Goal: Task Accomplishment & Management: Manage account settings

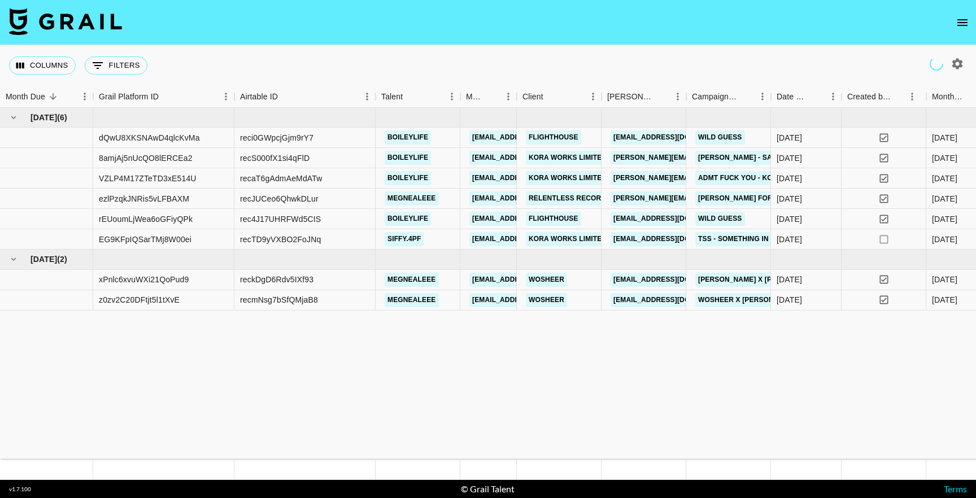
click at [968, 29] on icon "open drawer" at bounding box center [963, 23] width 14 height 14
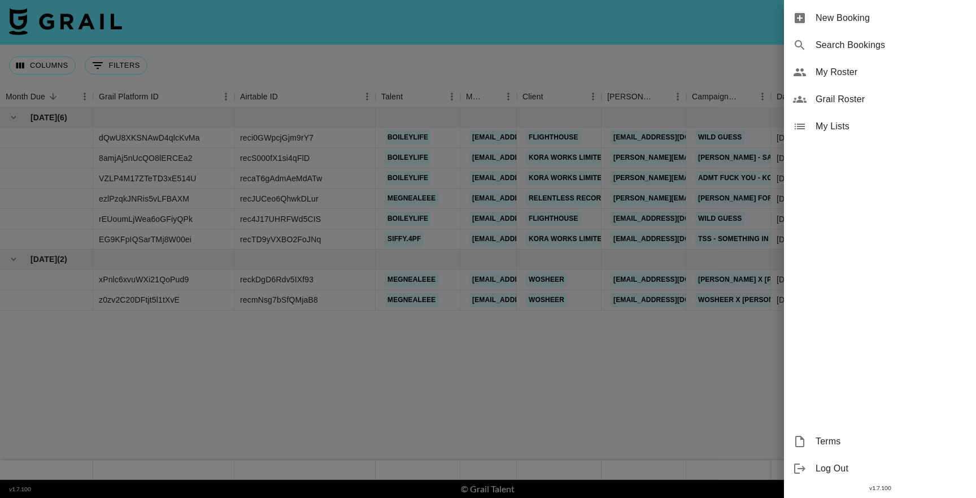
click at [848, 62] on div "My Roster" at bounding box center [880, 72] width 192 height 27
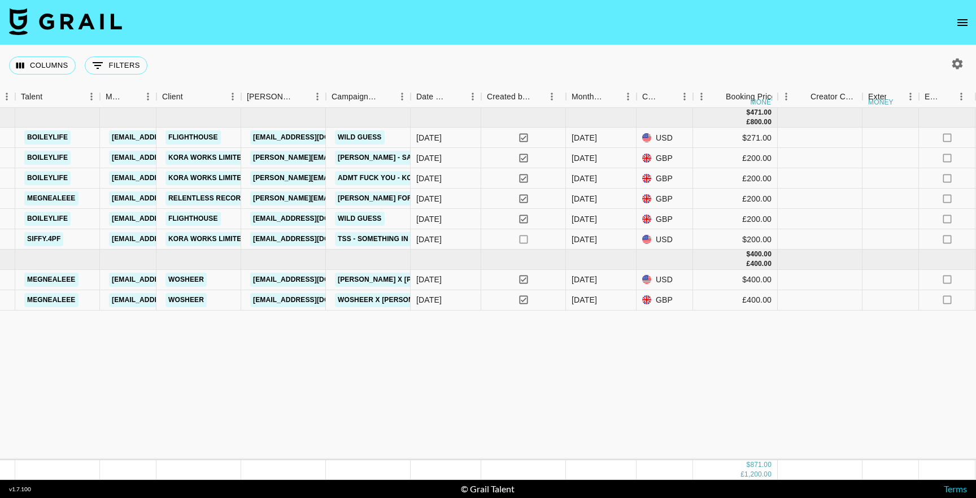
scroll to position [0, 373]
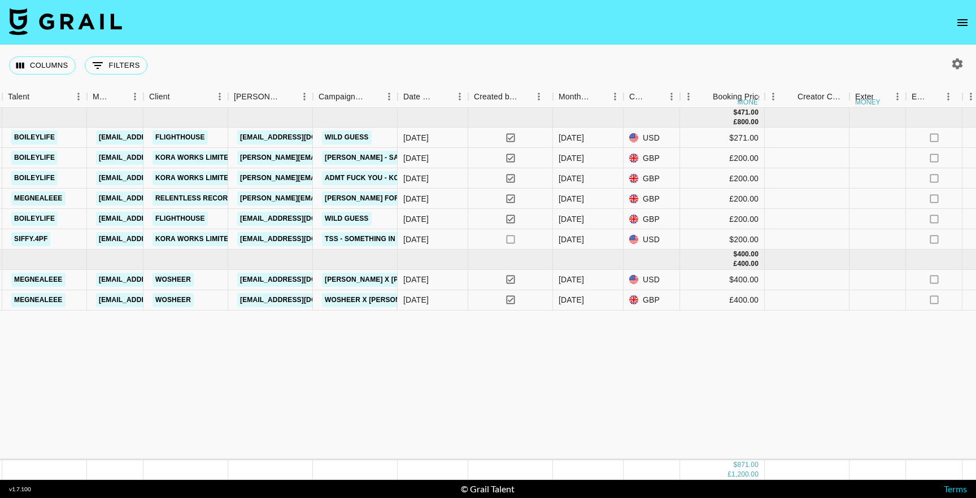
click at [955, 22] on button "open drawer" at bounding box center [963, 22] width 23 height 23
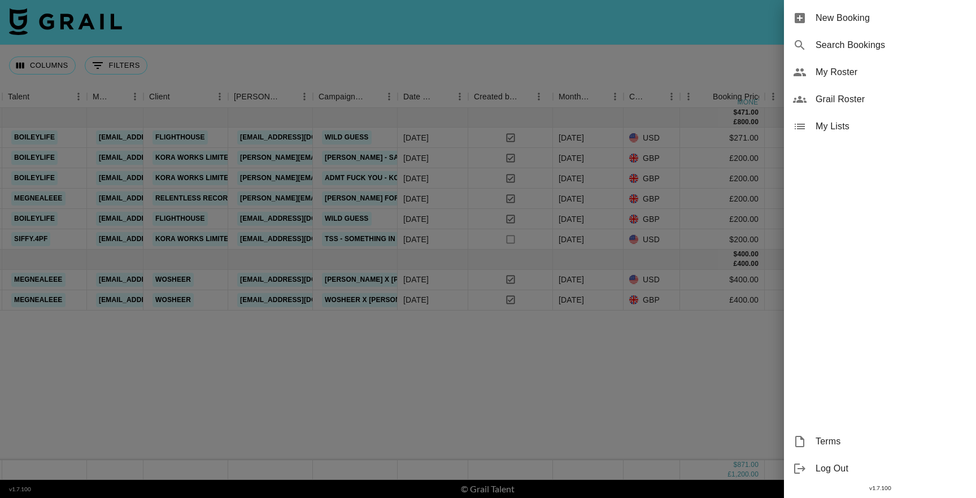
click at [845, 73] on span "My Roster" at bounding box center [891, 73] width 151 height 14
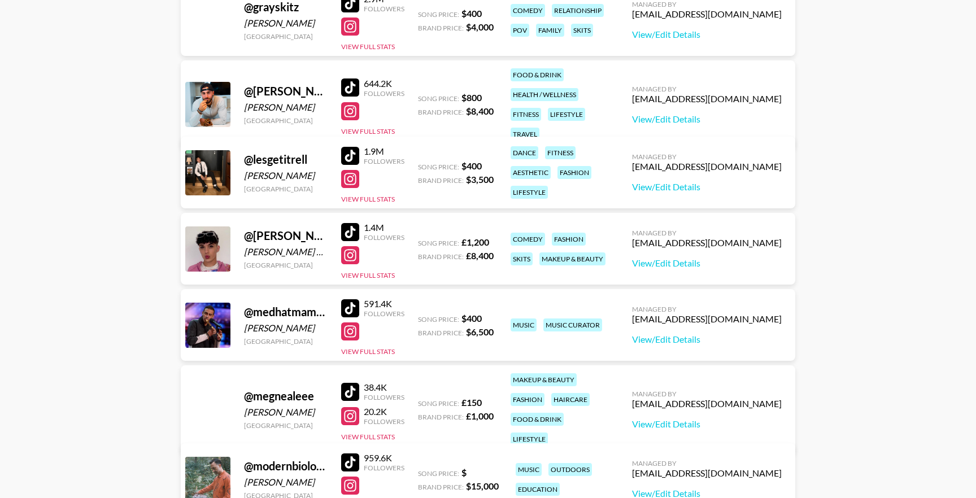
scroll to position [394, 0]
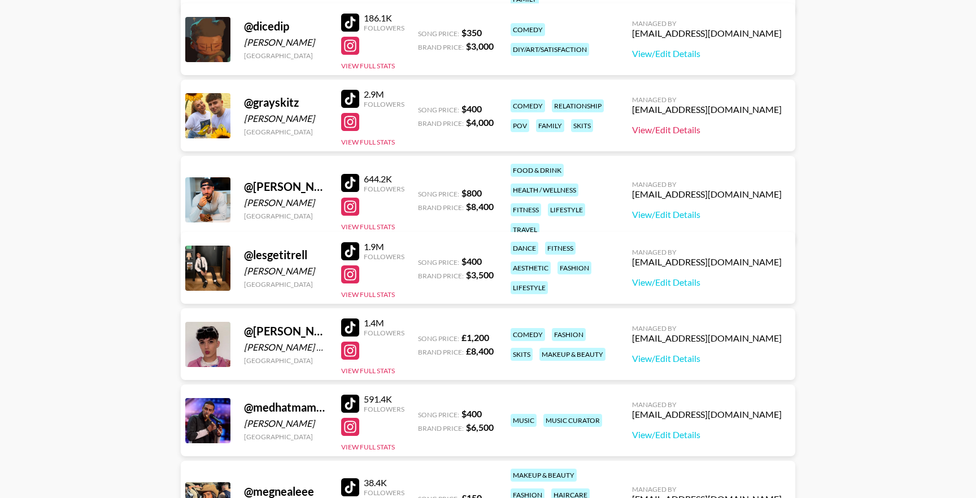
click at [718, 130] on link "View/Edit Details" at bounding box center [707, 129] width 150 height 11
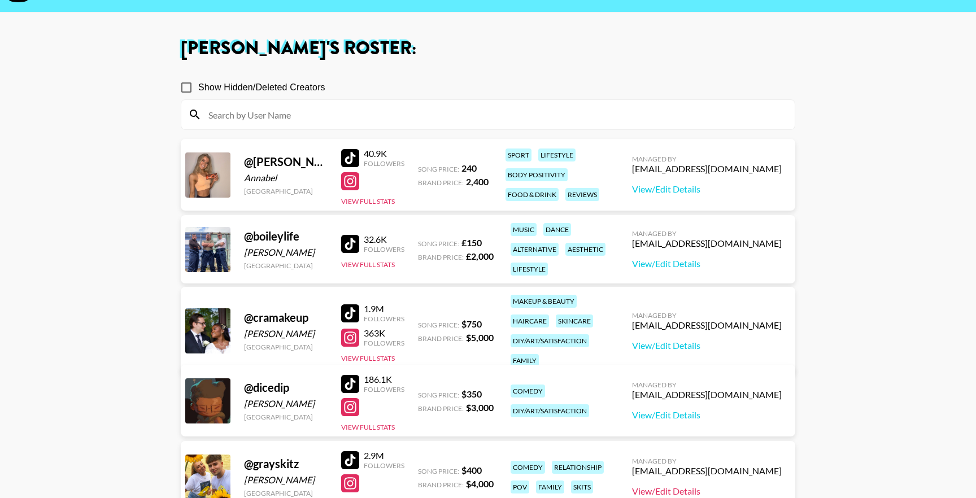
scroll to position [0, 0]
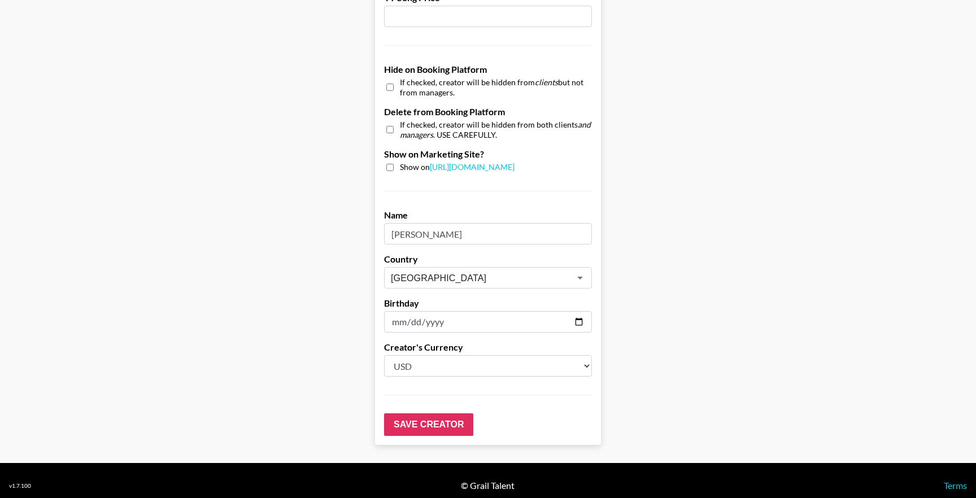
scroll to position [1035, 0]
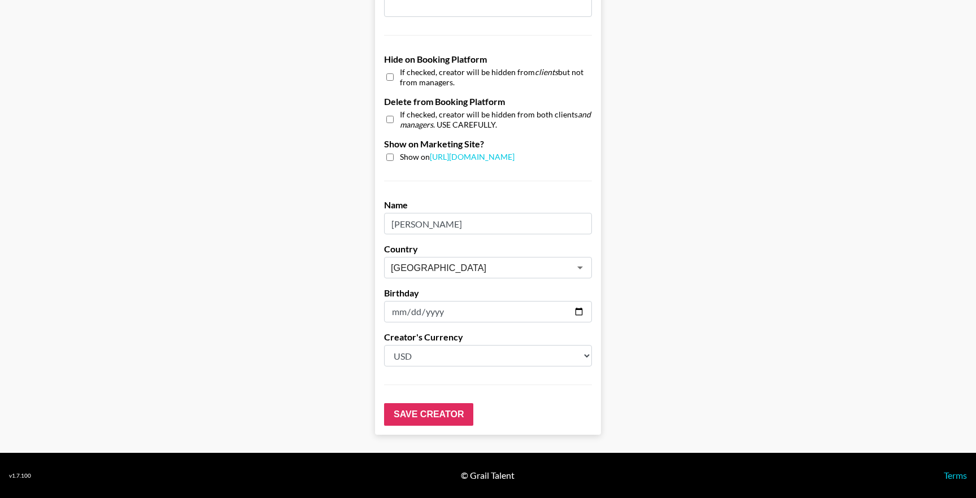
click at [464, 353] on select "Select a Currency USD GBP" at bounding box center [488, 355] width 208 height 21
select select "GBP"
click at [384, 345] on select "Select a Currency USD GBP" at bounding box center [488, 355] width 208 height 21
click at [435, 420] on input "Save Creator" at bounding box center [428, 414] width 89 height 23
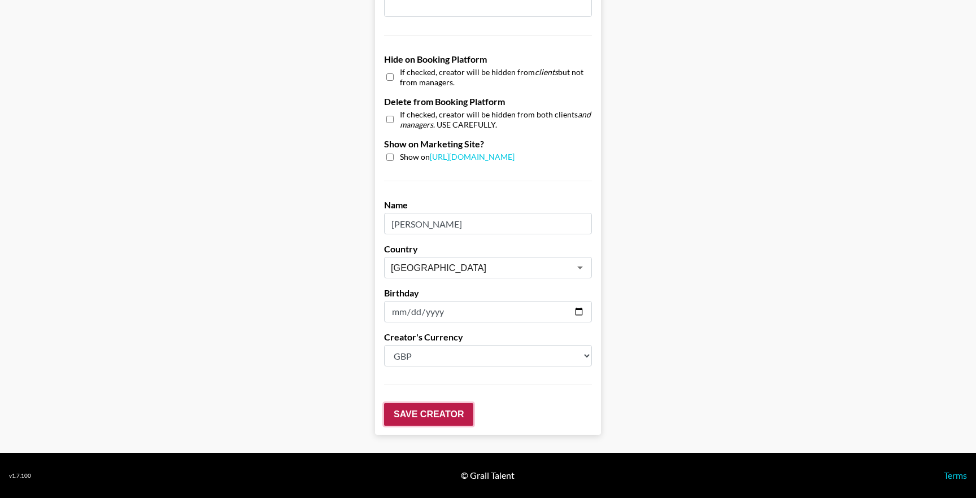
click at [420, 413] on input "Save Creator" at bounding box center [428, 414] width 89 height 23
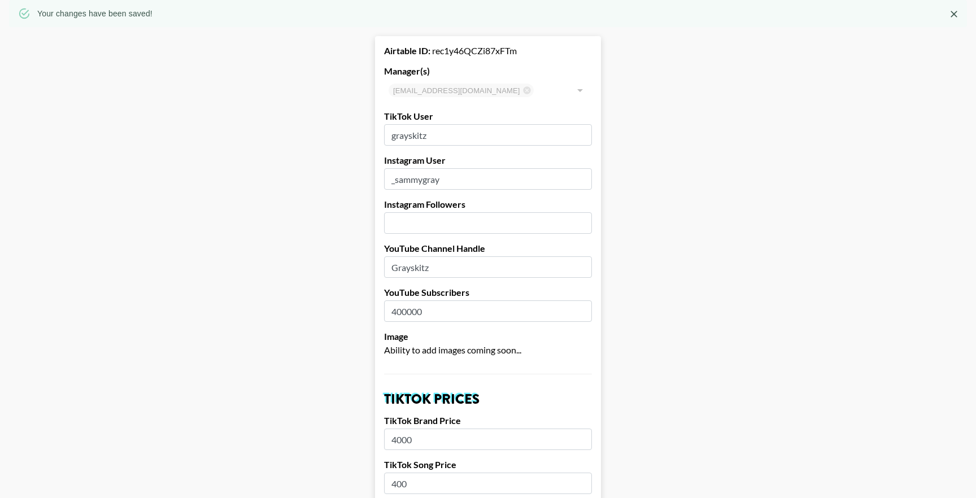
scroll to position [0, 0]
